Goal: Information Seeking & Learning: Learn about a topic

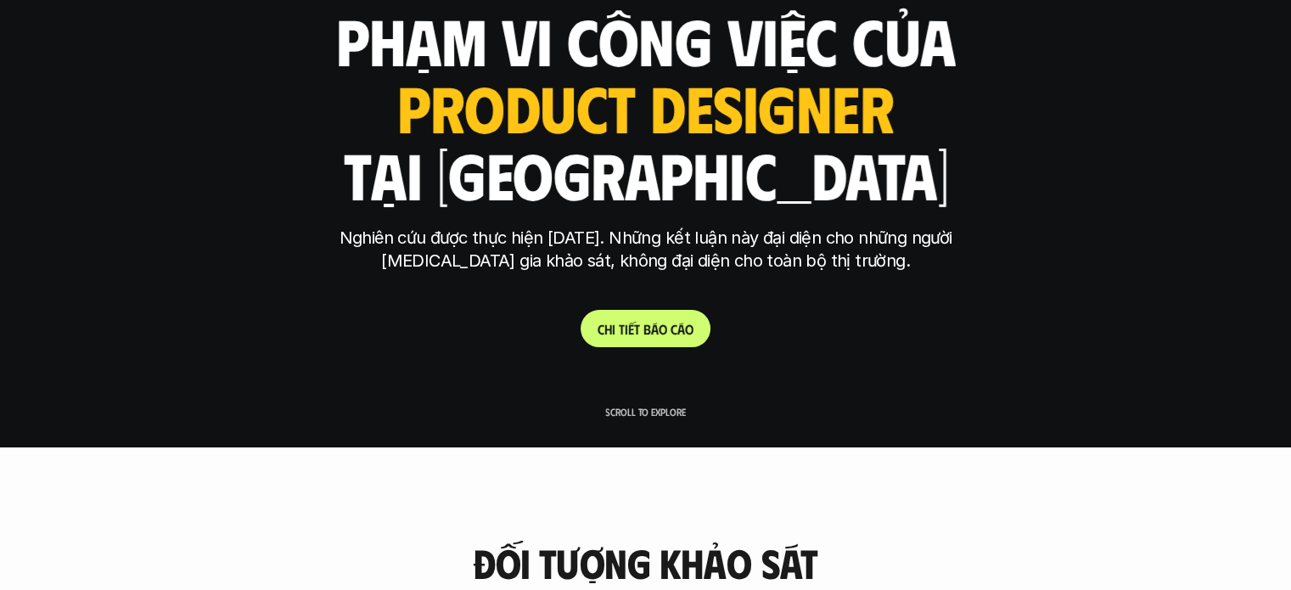
scroll to position [170, 0]
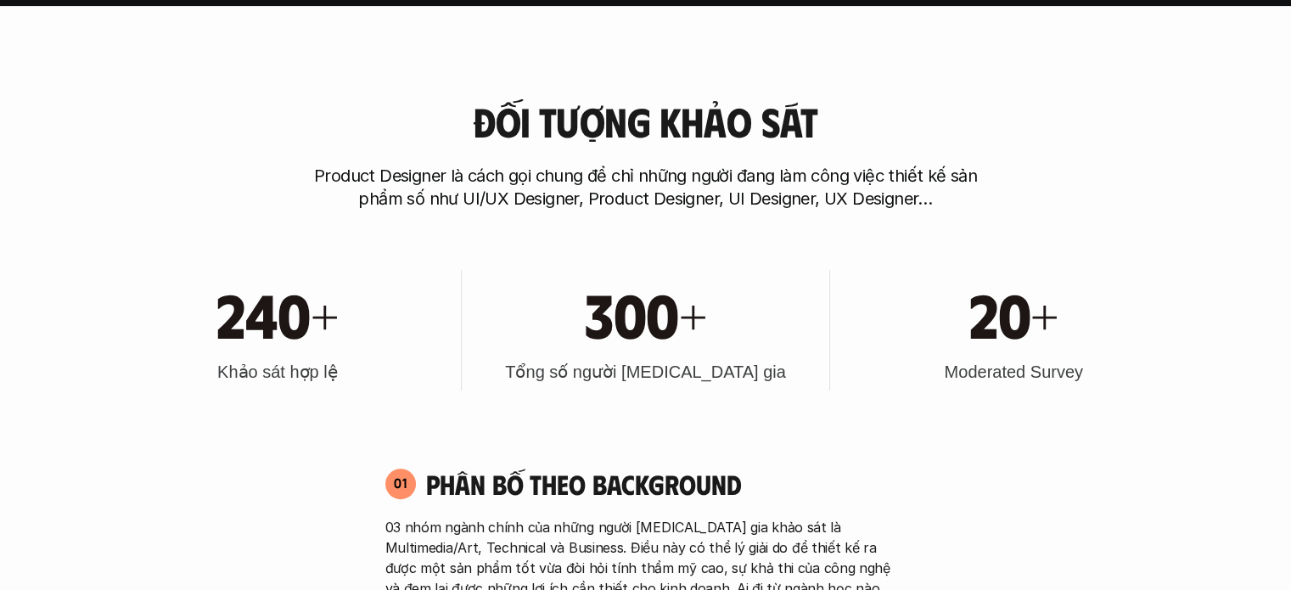
scroll to position [611, 0]
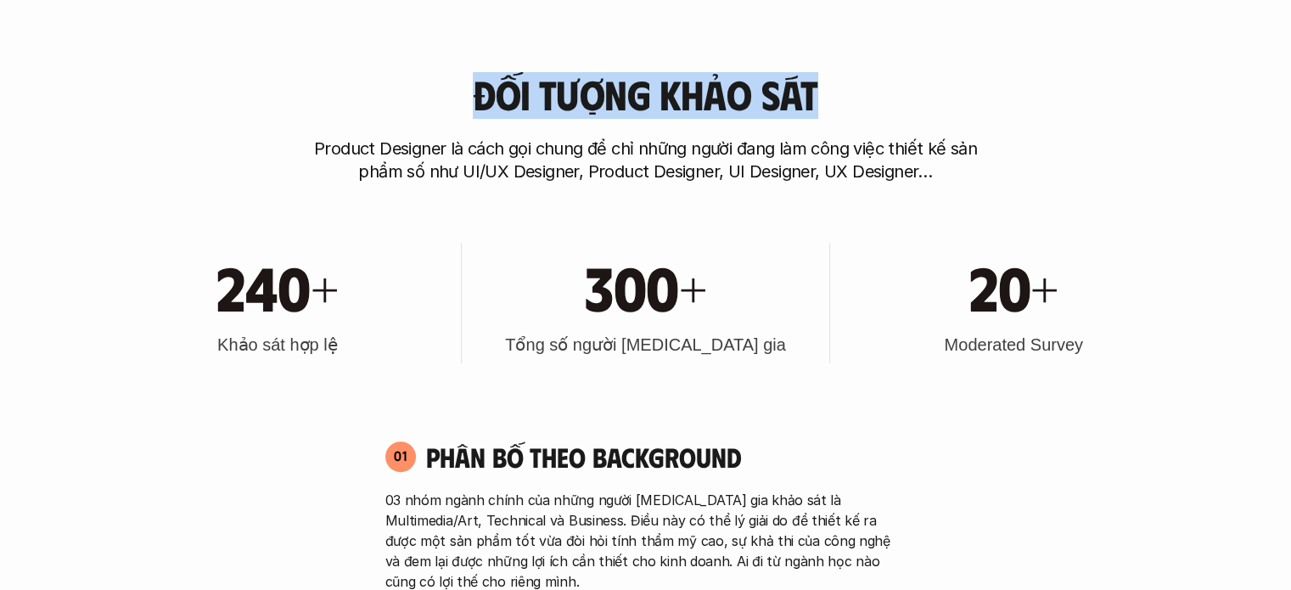
drag, startPoint x: 825, startPoint y: 101, endPoint x: 483, endPoint y: 104, distance: 342.1
click at [483, 104] on div "Đối tượng khảo sát Product Designer là cách gọi chung để chỉ những người đang l…" at bounding box center [646, 127] width 1086 height 111
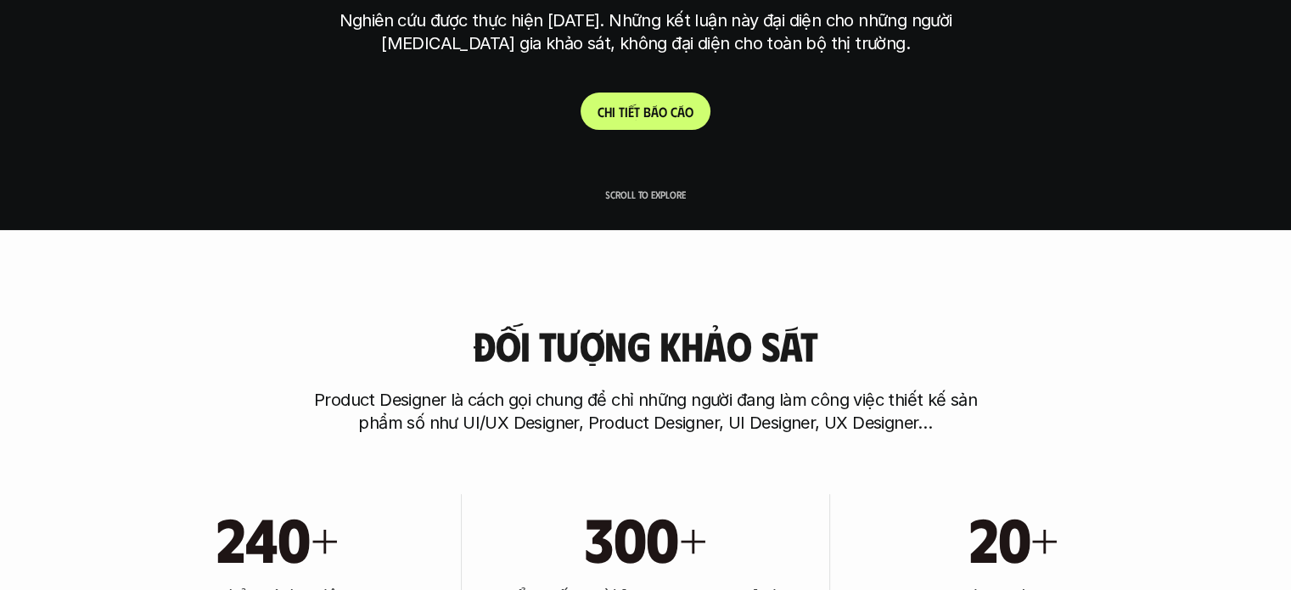
scroll to position [356, 0]
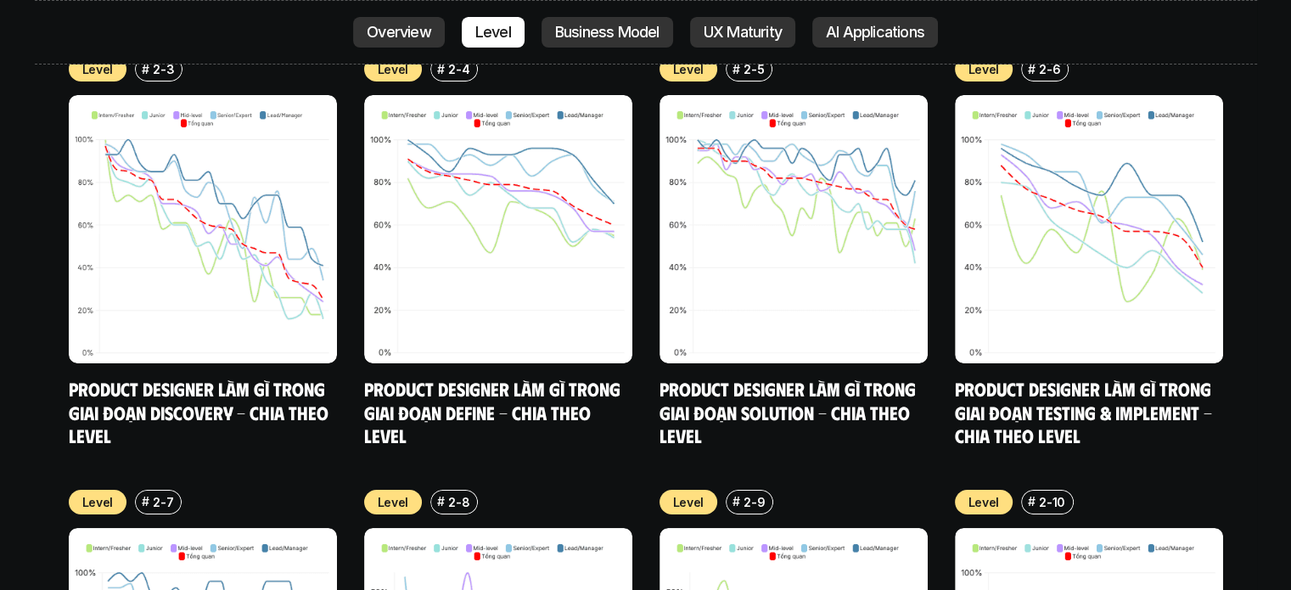
scroll to position [6621, 0]
